Goal: Transaction & Acquisition: Book appointment/travel/reservation

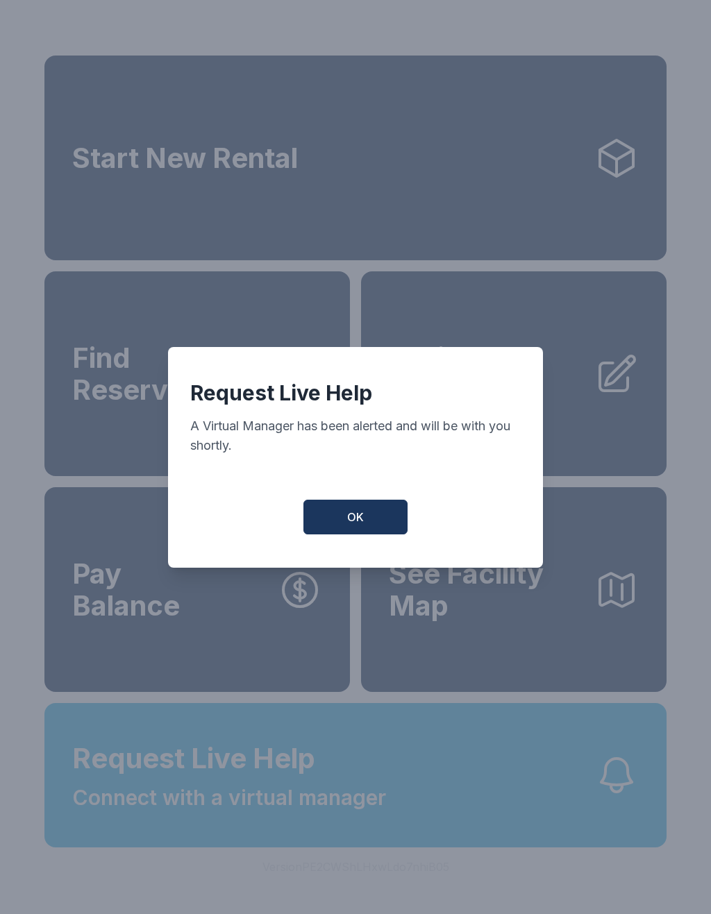
click at [385, 527] on button "OK" at bounding box center [355, 517] width 104 height 35
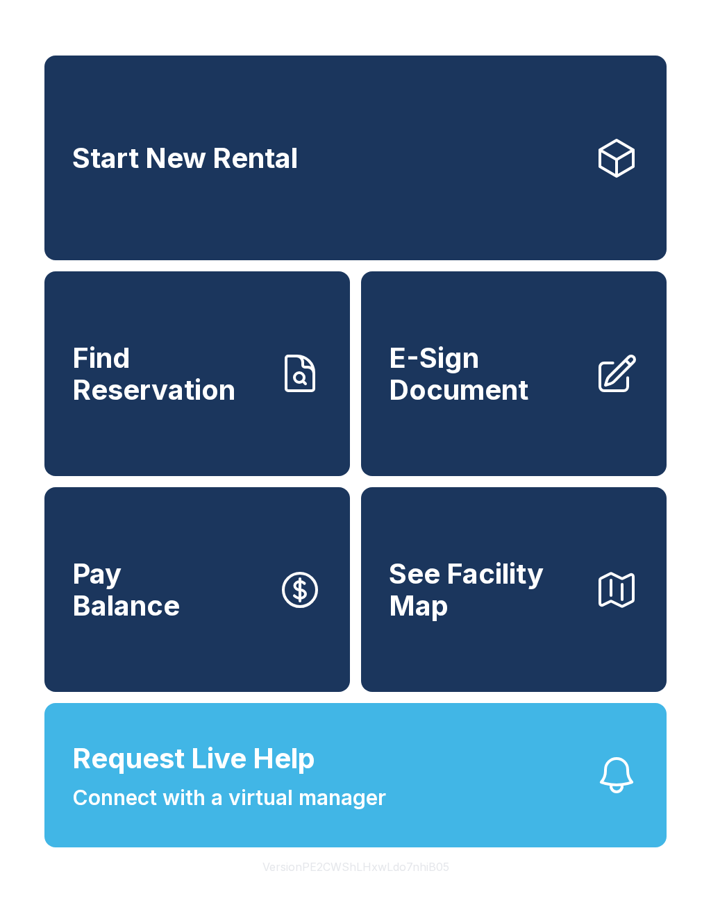
click at [419, 129] on link "Start New Rental" at bounding box center [355, 158] width 622 height 205
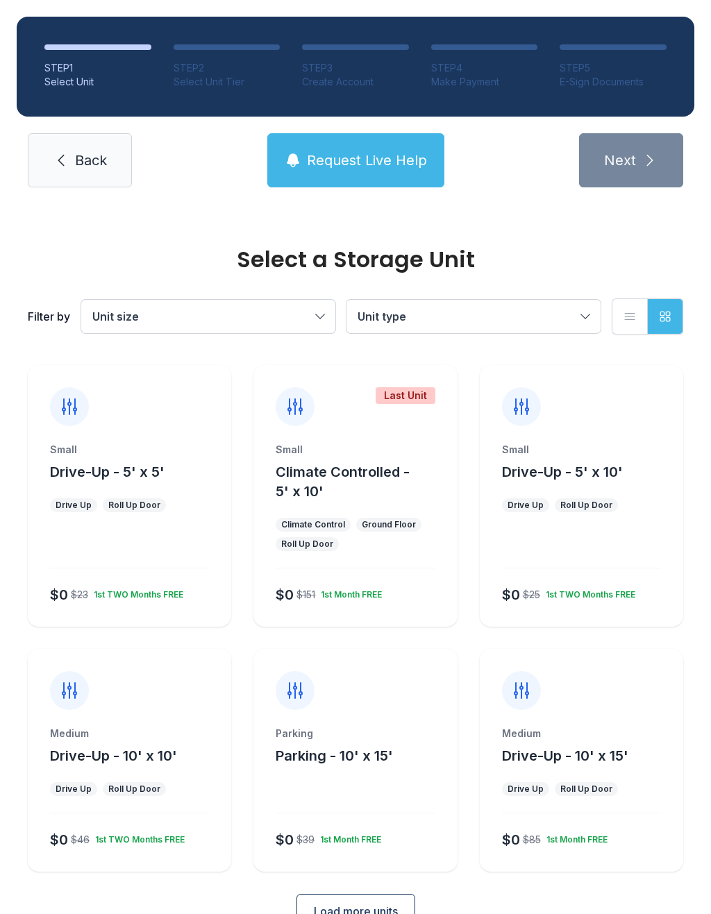
click at [320, 322] on button "Unit size" at bounding box center [208, 316] width 254 height 33
click at [134, 394] on span "Medium" at bounding box center [144, 387] width 42 height 17
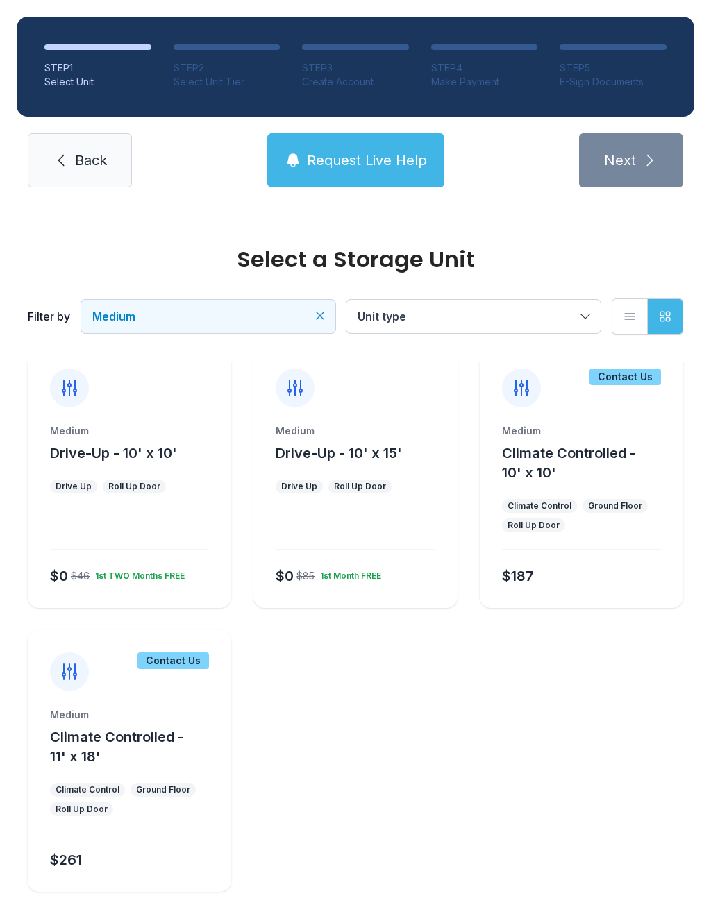
scroll to position [18, 0]
click at [484, 321] on span "Unit type" at bounding box center [467, 316] width 218 height 17
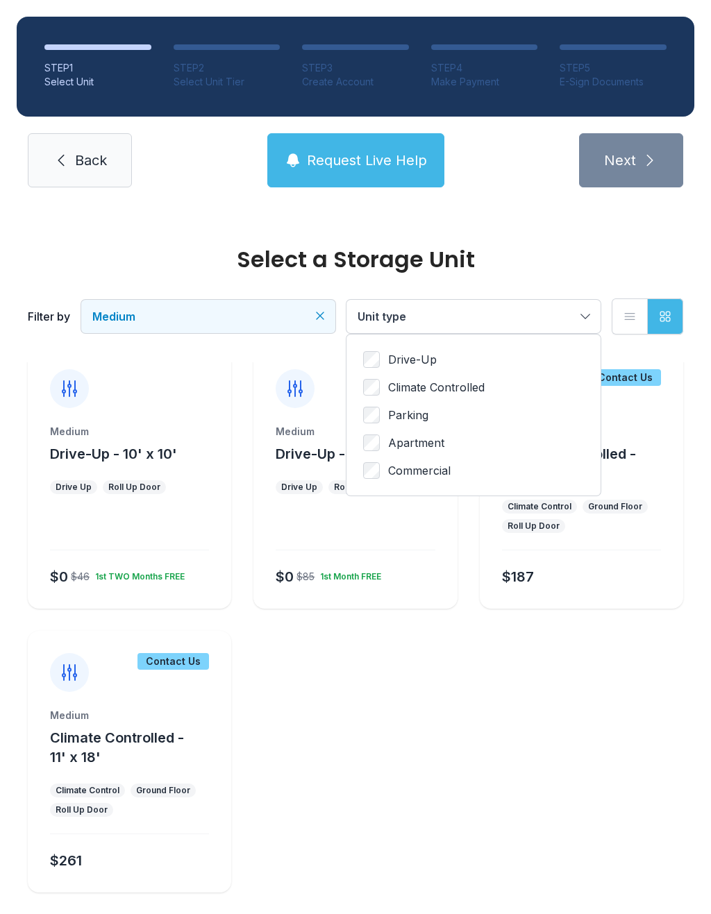
click at [464, 392] on span "Climate Controlled" at bounding box center [436, 387] width 97 height 17
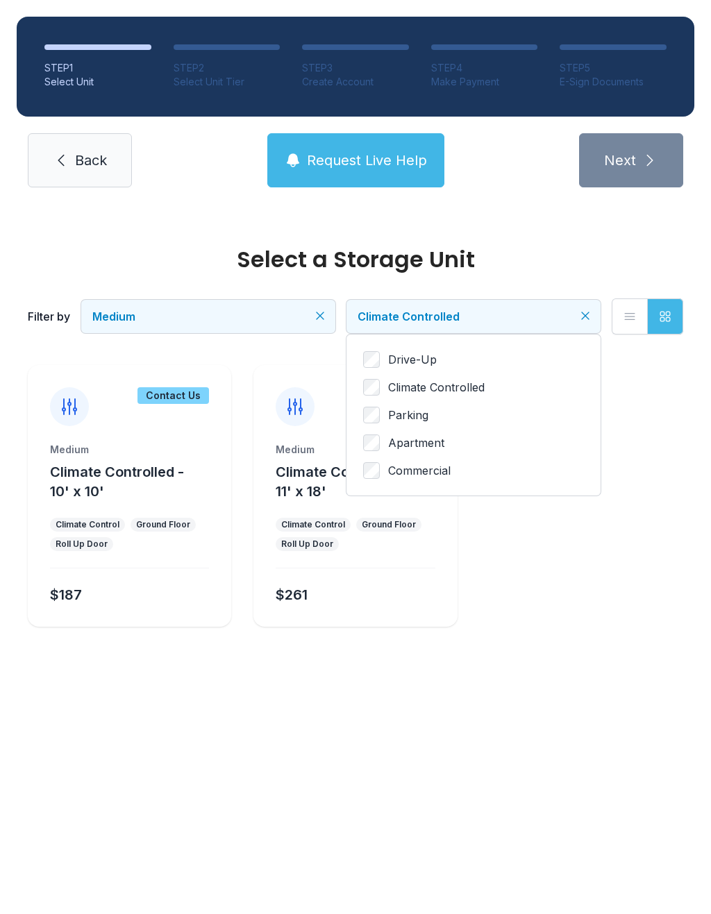
scroll to position [0, 0]
click at [255, 324] on span "Medium" at bounding box center [201, 316] width 218 height 17
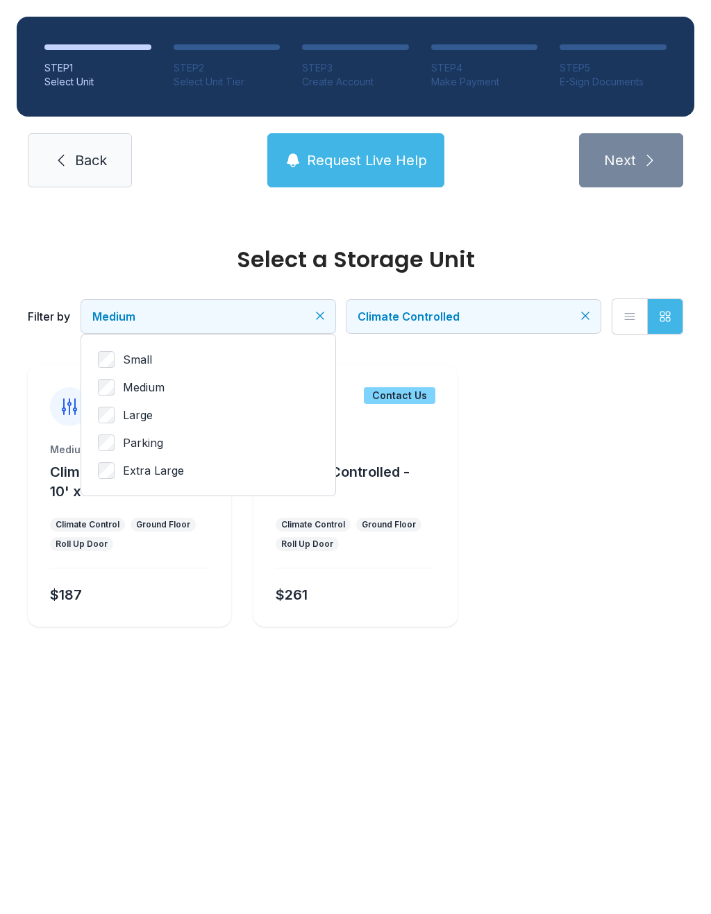
click at [137, 422] on span "Large" at bounding box center [138, 415] width 30 height 17
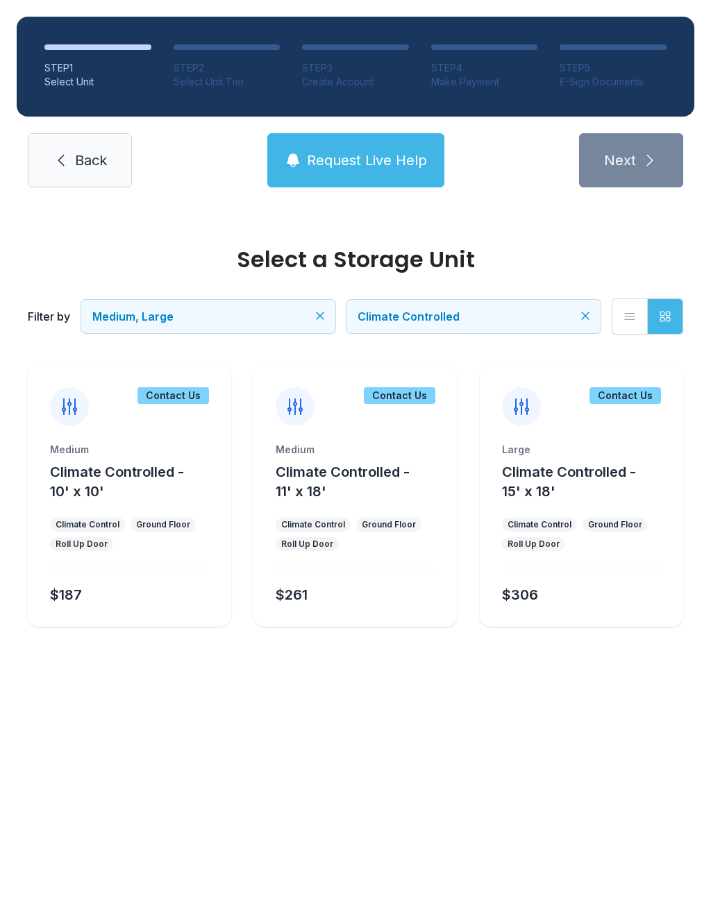
click at [302, 404] on icon at bounding box center [295, 407] width 22 height 22
click at [412, 399] on div "Contact Us" at bounding box center [400, 395] width 72 height 17
click at [376, 505] on div "Medium Climate Controlled - 11' x 18' Climate Control Ground Floor Roll Up Door…" at bounding box center [354, 535] width 203 height 184
click at [359, 580] on div "$261" at bounding box center [352, 592] width 165 height 25
click at [586, 310] on icon "Clear filters" at bounding box center [585, 316] width 14 height 14
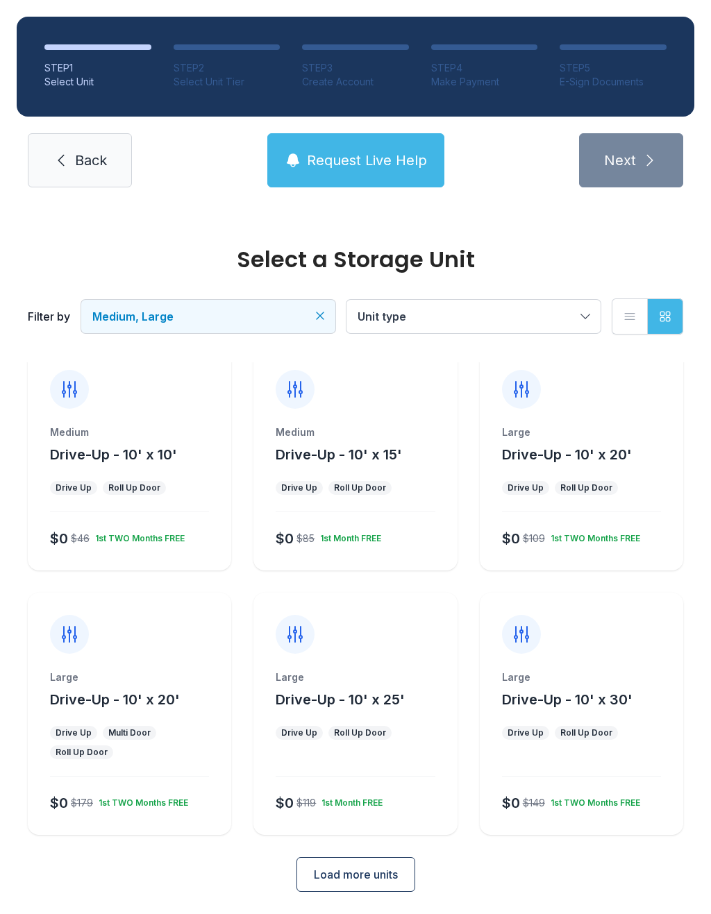
scroll to position [17, 0]
click at [565, 321] on span "Unit type" at bounding box center [467, 316] width 218 height 17
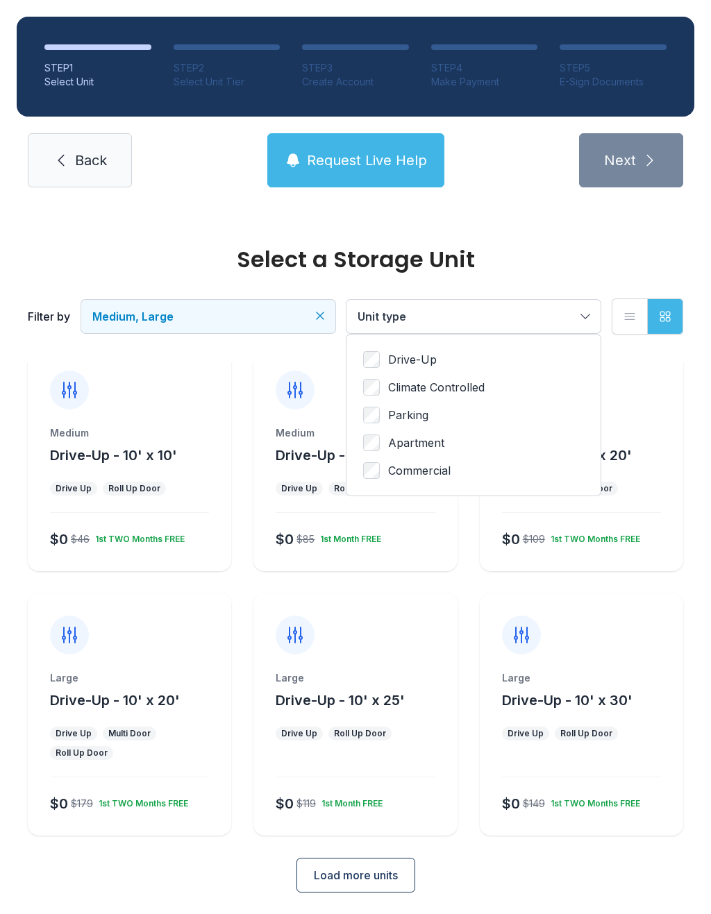
click at [469, 392] on span "Climate Controlled" at bounding box center [436, 387] width 97 height 17
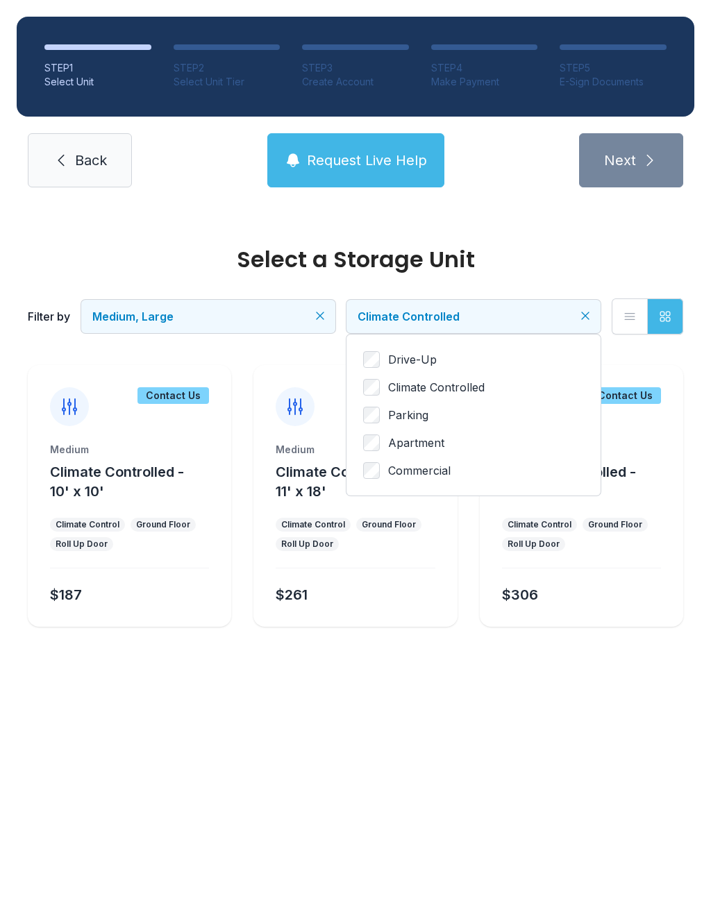
click at [320, 314] on icon "Clear filters" at bounding box center [320, 316] width 14 height 14
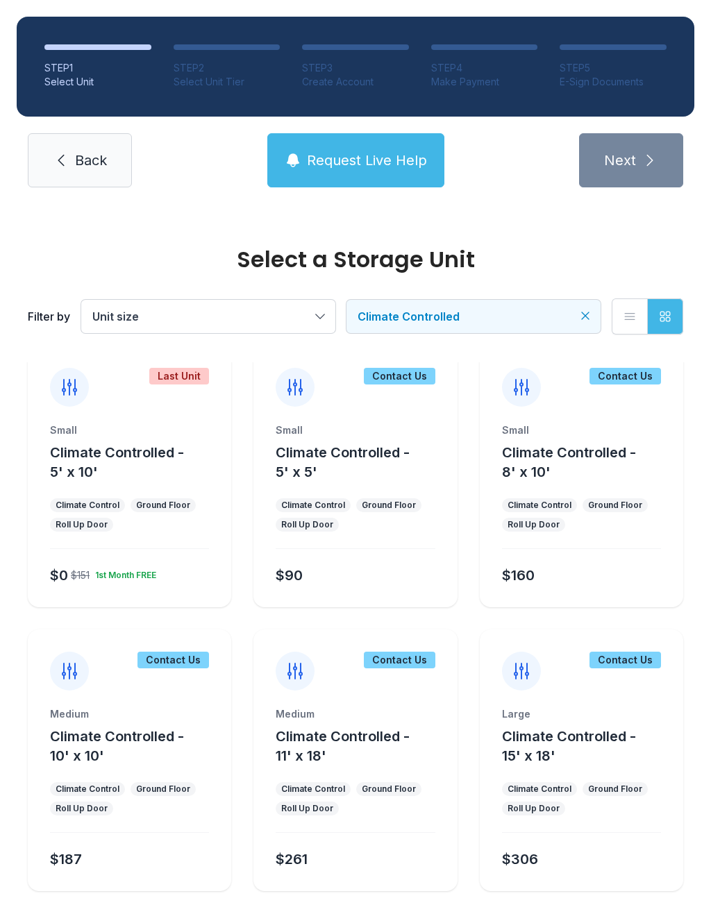
scroll to position [18, 0]
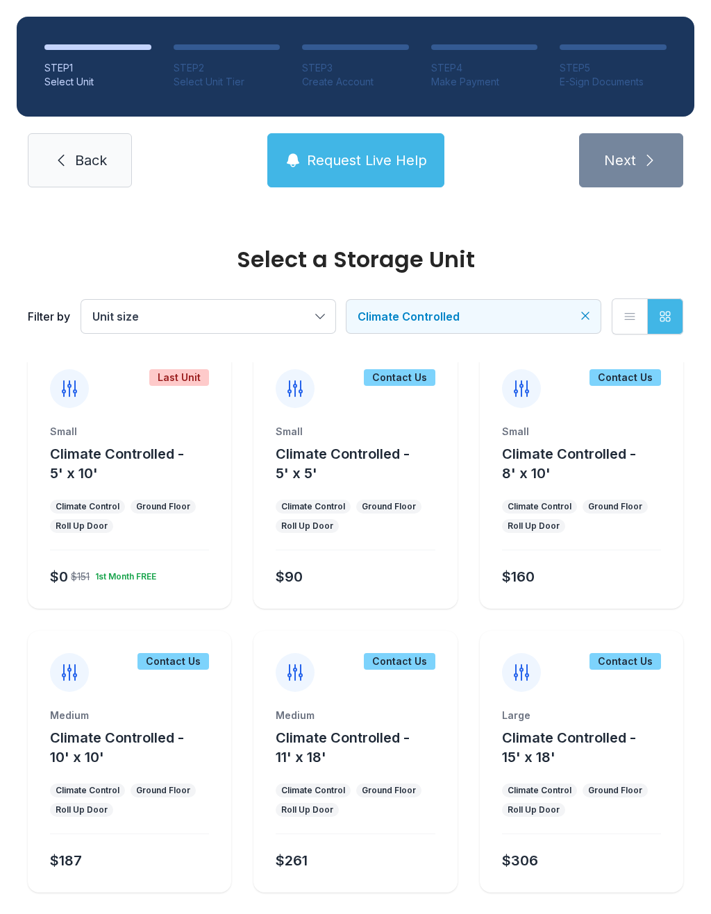
click at [85, 162] on span "Back" at bounding box center [91, 160] width 32 height 19
